Goal: Communication & Community: Answer question/provide support

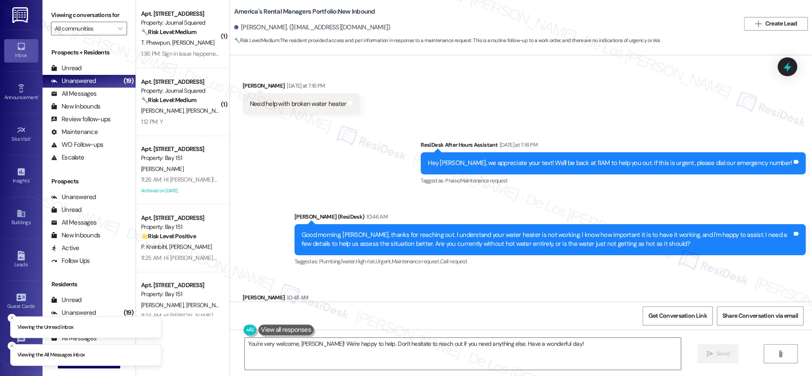
scroll to position [932, 0]
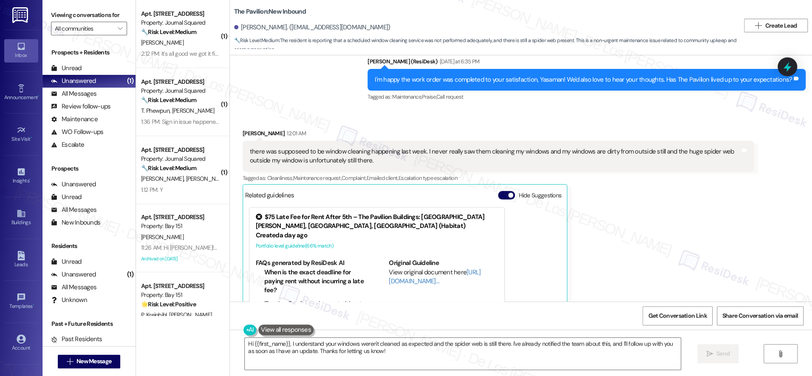
scroll to position [1509, 0]
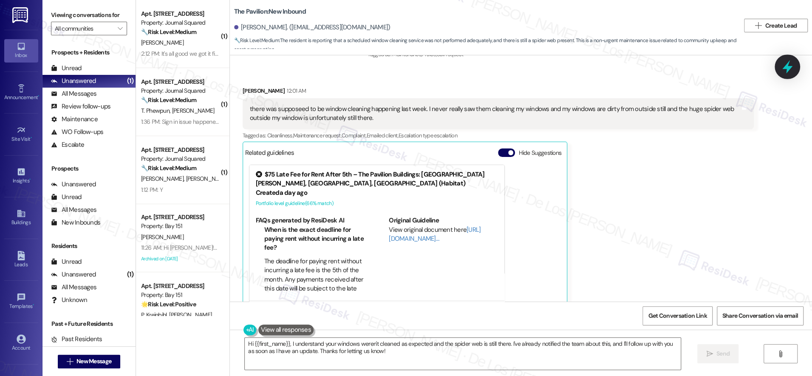
click at [789, 70] on icon at bounding box center [787, 66] width 10 height 13
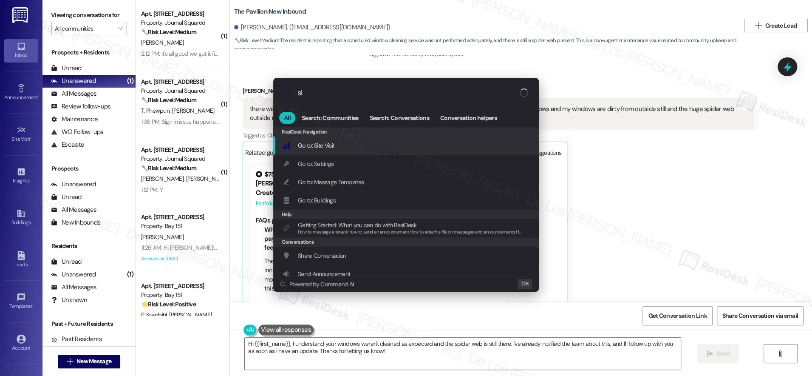
type input "sla"
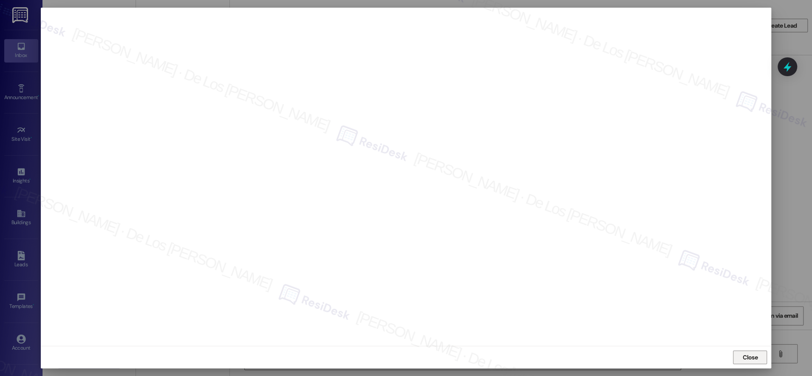
drag, startPoint x: 757, startPoint y: 364, endPoint x: 753, endPoint y: 360, distance: 5.7
click at [757, 364] on div "Close" at bounding box center [406, 356] width 731 height 23
click at [753, 359] on span "Close" at bounding box center [750, 357] width 15 height 9
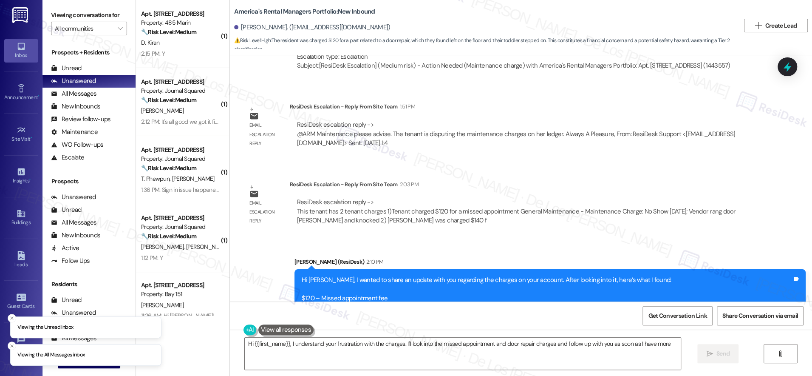
scroll to position [1268, 0]
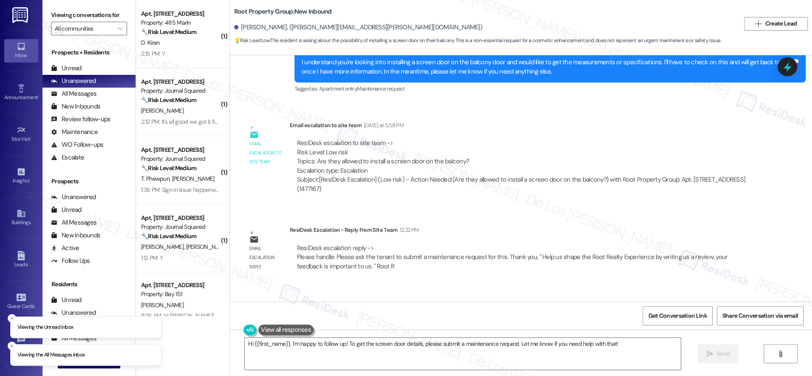
scroll to position [488, 0]
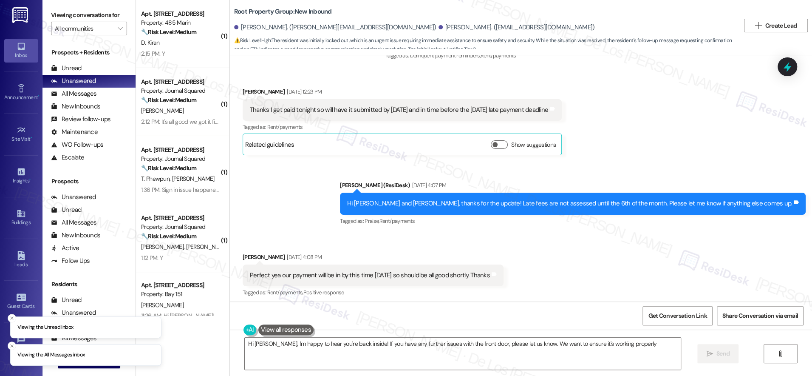
type textarea "Hi Moira, I'm happy to hear you're back inside! If you have any further issues …"
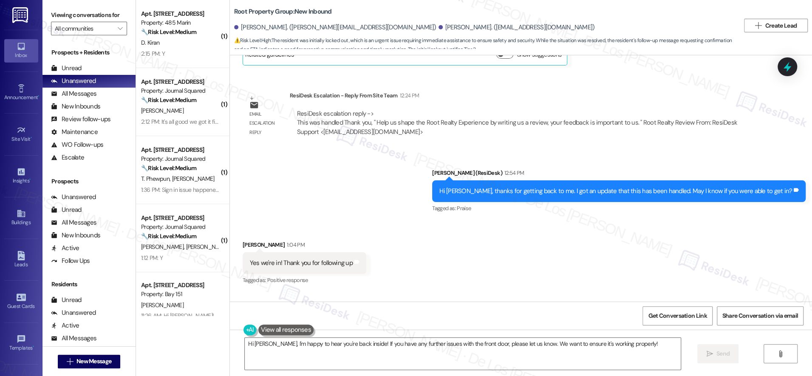
scroll to position [1563, 0]
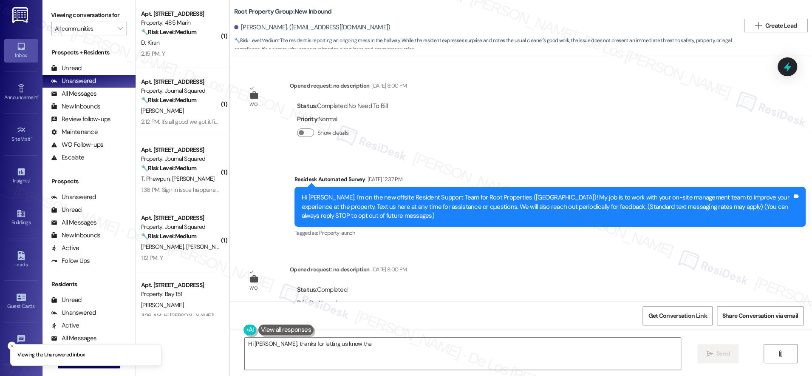
scroll to position [1325, 0]
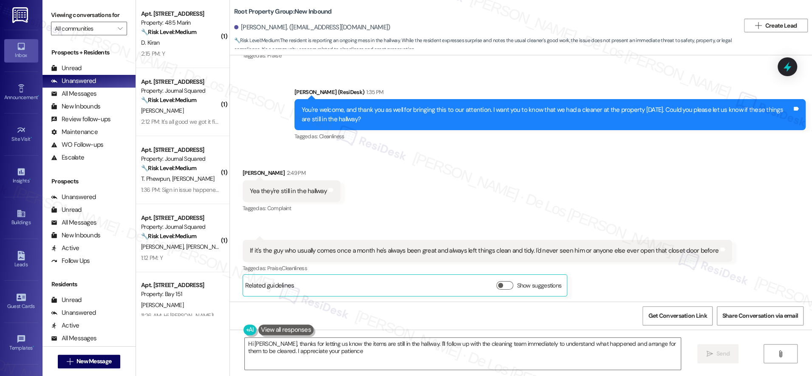
type textarea "Hi [PERSON_NAME], thanks for letting us know the items are still in the hallway…"
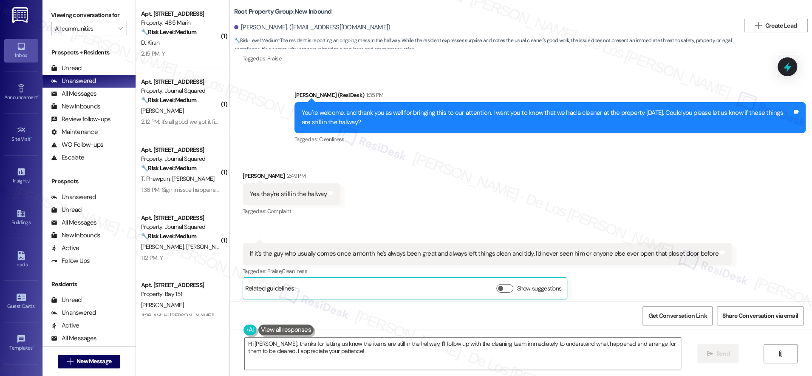
scroll to position [1320, 0]
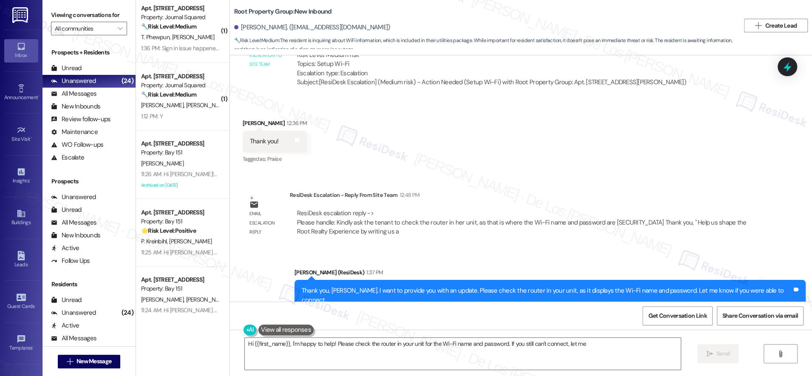
scroll to position [547, 0]
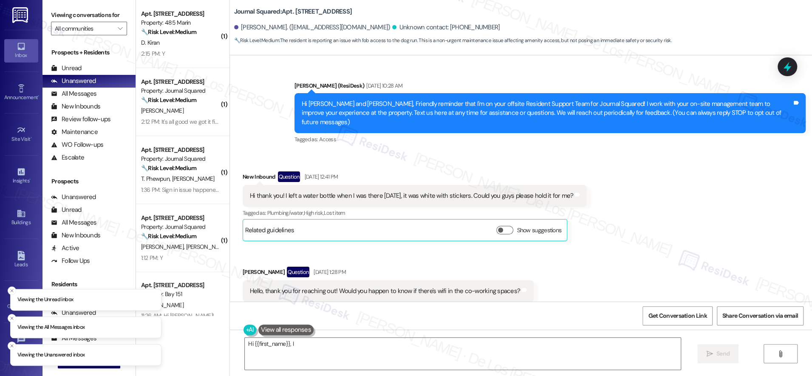
scroll to position [22360, 0]
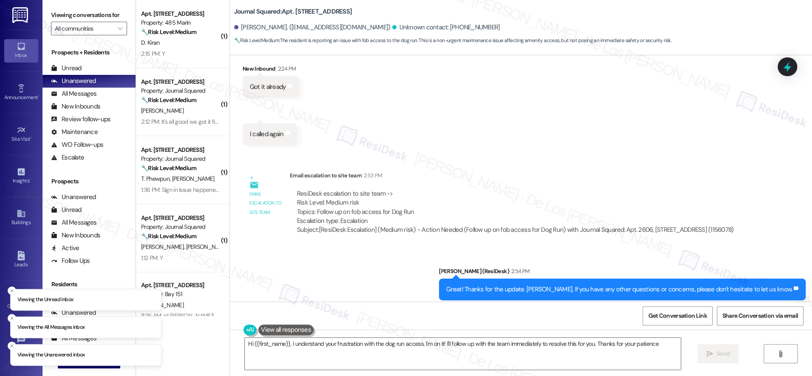
type textarea "Hi {{first_name}}, I understand your frustration with the dog run access. I'm o…"
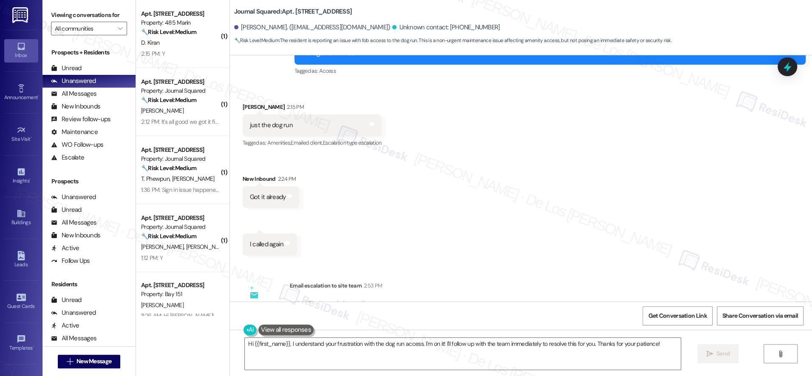
scroll to position [22188, 0]
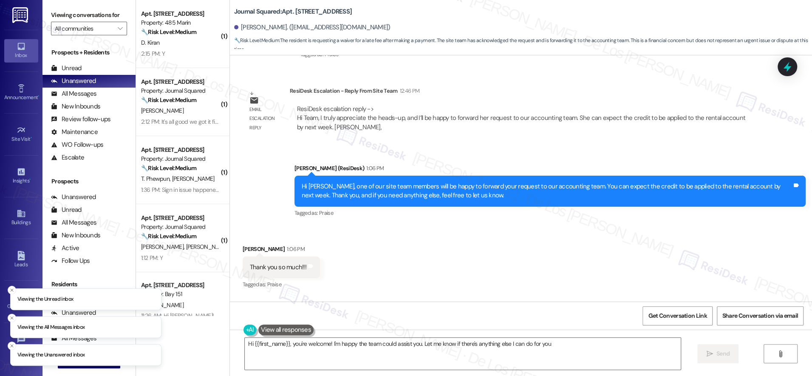
scroll to position [5949, 0]
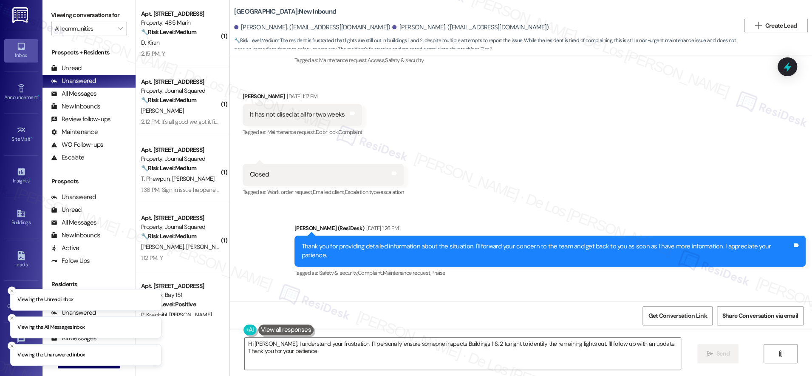
type textarea "Hi [PERSON_NAME], I understand your frustration. I'll personally ensure someone…"
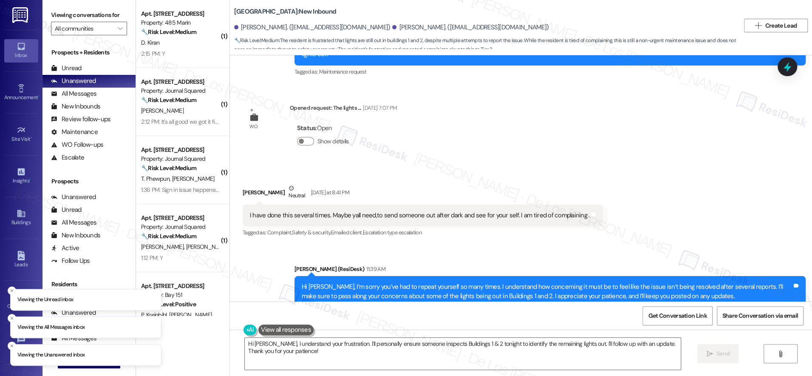
scroll to position [7328, 0]
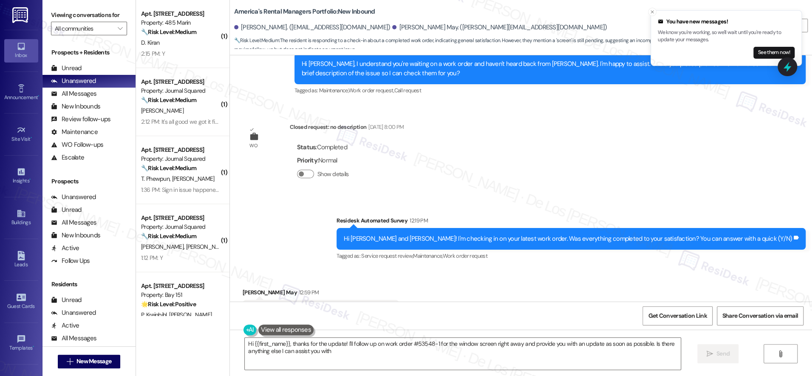
type textarea "Hi {{first_name}}, thanks for the update! I'll follow up on work order #53548-1…"
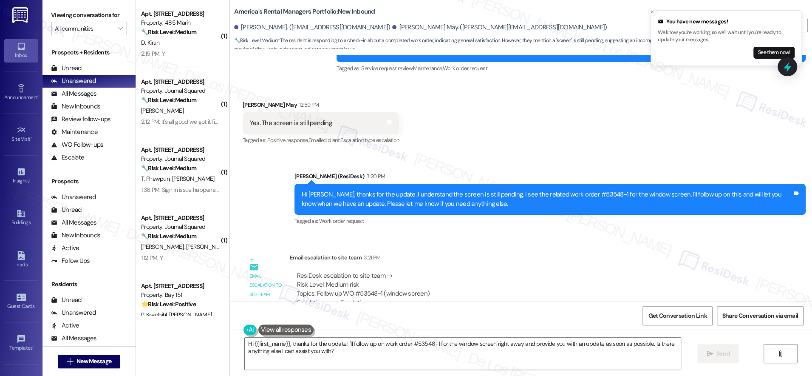
scroll to position [529, 0]
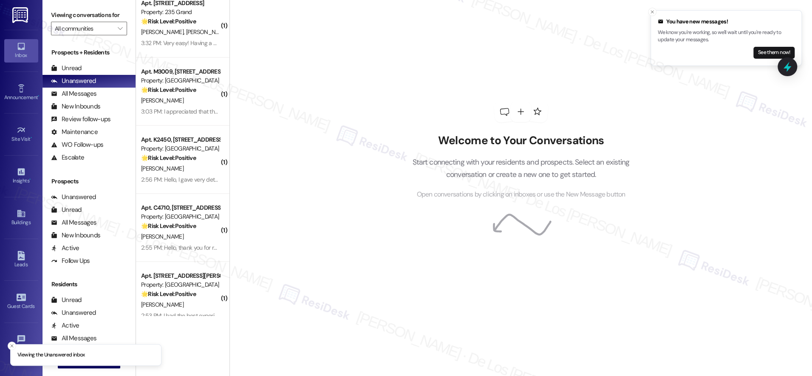
scroll to position [1996, 0]
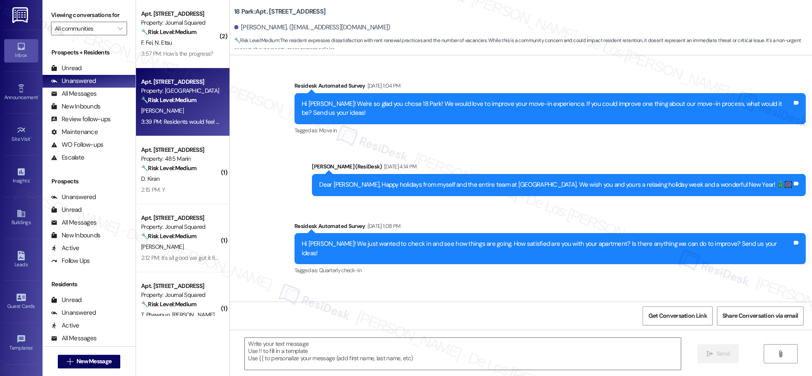
scroll to position [3251, 0]
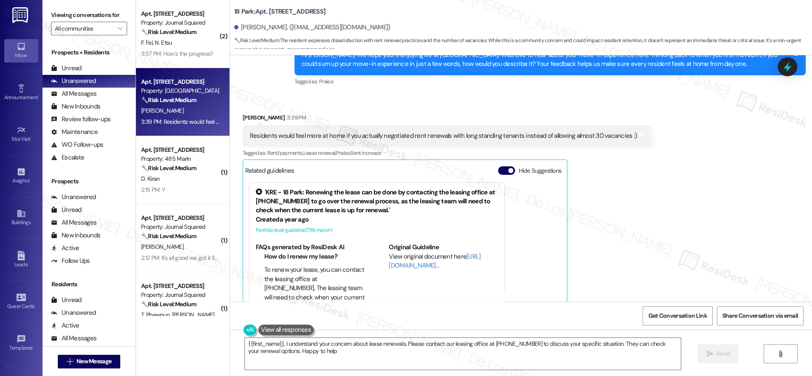
type textarea "{{first_name}}, I understand your concern about lease renewals. Please contact …"
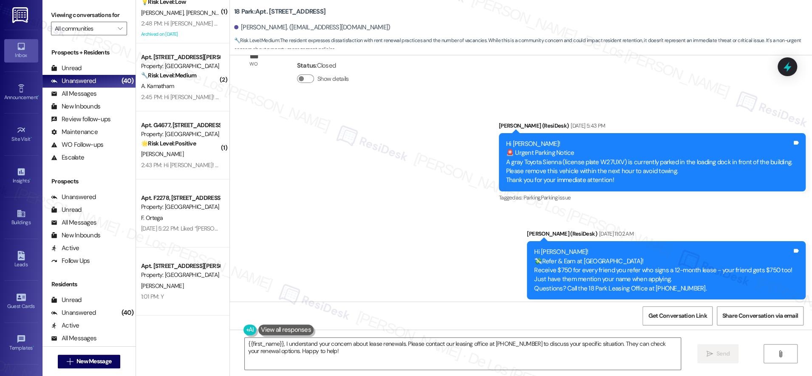
scroll to position [2386, 0]
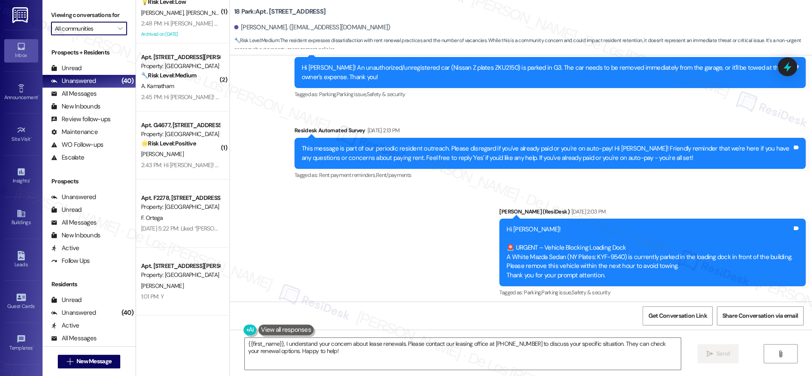
click at [91, 26] on input "All communities" at bounding box center [84, 29] width 59 height 14
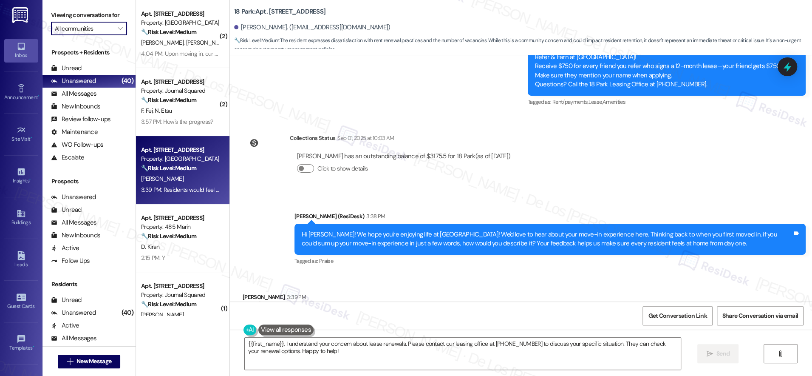
scroll to position [3074, 0]
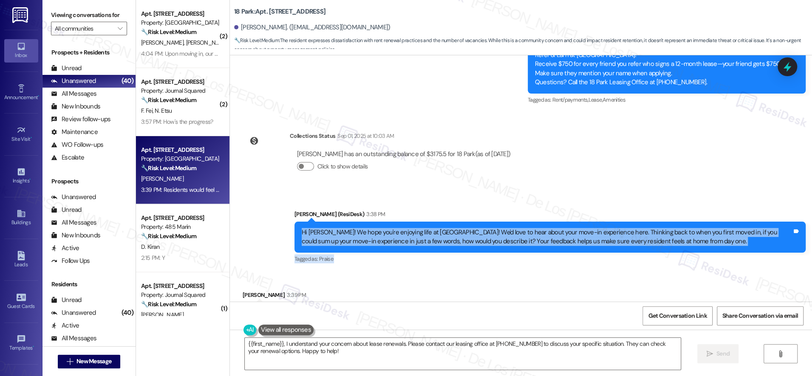
drag, startPoint x: 294, startPoint y: 195, endPoint x: 563, endPoint y: 235, distance: 271.0
click at [563, 235] on div "Survey, sent via SMS Residesk Automated Survey Nov 04, 2022 at 1:04 PM Hi Erin!…" at bounding box center [521, 178] width 582 height 246
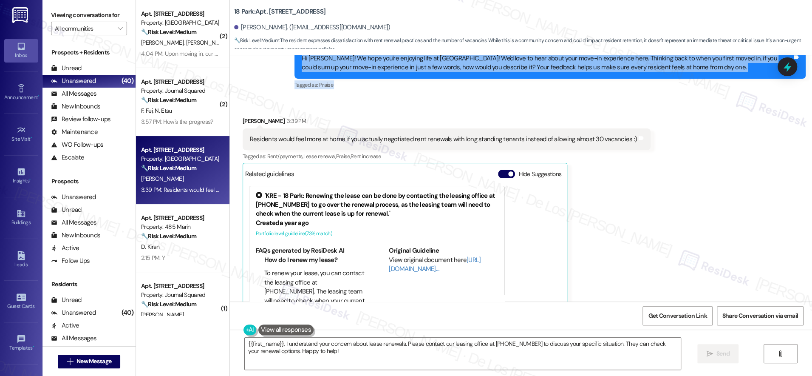
scroll to position [3251, 0]
